Goal: Check status: Check status

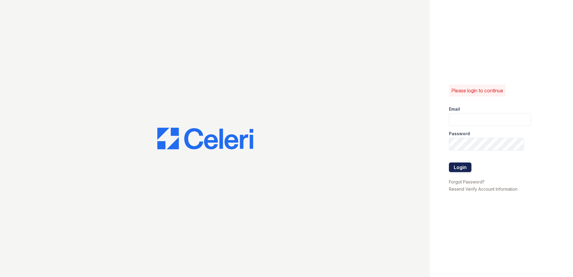
type input "[EMAIL_ADDRESS][DOMAIN_NAME]"
click at [466, 167] on button "Login" at bounding box center [460, 167] width 22 height 10
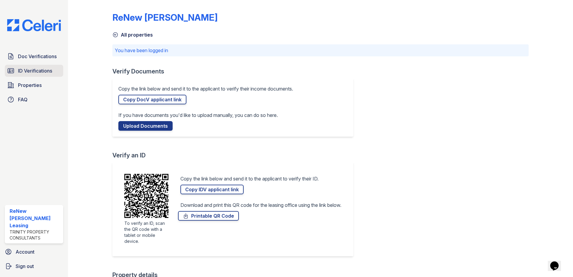
click at [43, 70] on span "ID Verifications" at bounding box center [35, 70] width 34 height 7
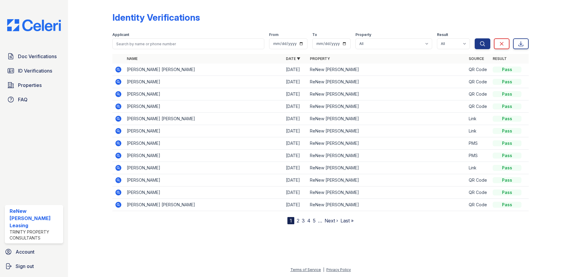
click at [43, 70] on span "ID Verifications" at bounding box center [35, 70] width 34 height 7
click at [50, 68] on span "ID Verifications" at bounding box center [35, 70] width 34 height 7
click at [177, 43] on input "search" at bounding box center [188, 43] width 152 height 11
type input "hailey"
click at [474, 38] on button "Search" at bounding box center [482, 43] width 16 height 11
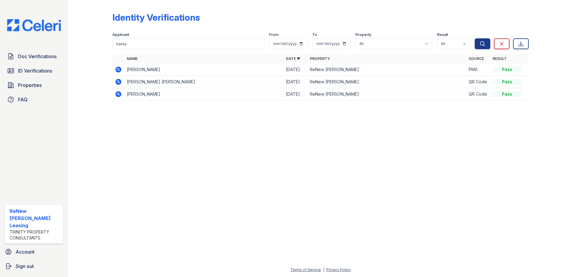
click at [117, 81] on icon at bounding box center [118, 82] width 6 height 6
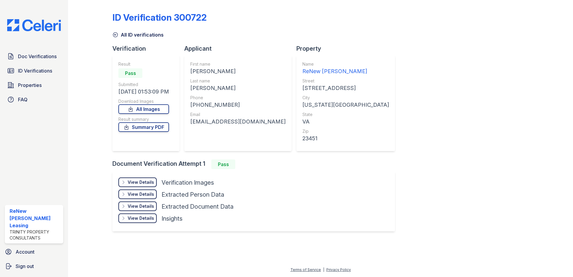
click at [199, 191] on div "Extracted Person Data" at bounding box center [192, 194] width 63 height 8
click at [143, 182] on div "View Details" at bounding box center [141, 182] width 26 height 6
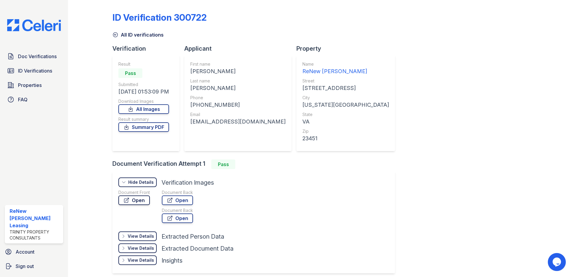
click at [141, 200] on link "Open" at bounding box center [133, 200] width 31 height 10
